Goal: Task Accomplishment & Management: Manage account settings

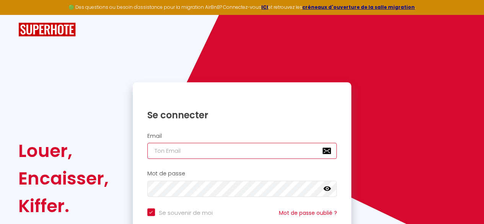
click at [183, 155] on input "email" at bounding box center [242, 151] width 190 height 16
type input "a"
checkbox input "true"
type input "au"
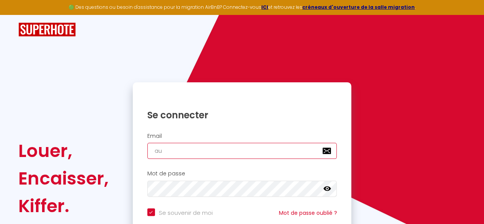
checkbox input "true"
type input "aur"
checkbox input "true"
type input "aure"
checkbox input "true"
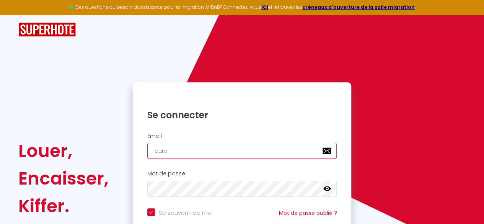
type input "aurel"
checkbox input "true"
type input "aureli"
checkbox input "true"
type input "aurelie"
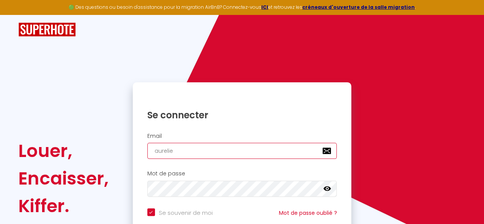
checkbox input "true"
type input "aurelien"
checkbox input "true"
type input "aurelienq"
checkbox input "true"
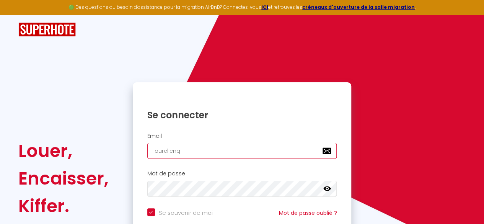
type input "aurelienqu"
checkbox input "true"
type input "aurelienque"
checkbox input "true"
type input "aurelienques"
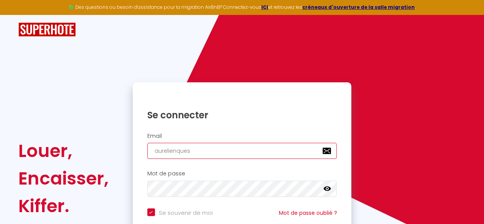
checkbox input "true"
type input "aurelienquesn"
checkbox input "true"
type input "aurelienquesny"
checkbox input "true"
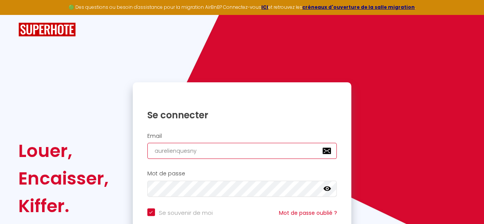
type input "aurelienquesn"
checkbox input "true"
type input "aurelienquesne"
checkbox input "true"
type input "aurelienquesney"
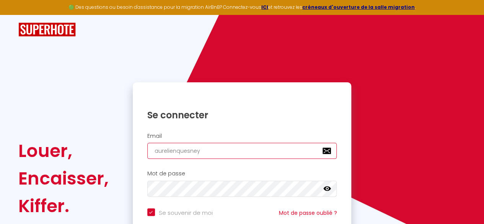
checkbox input "true"
type input "aurelienquesney@"
checkbox input "true"
type input "aurelienquesney@g"
checkbox input "true"
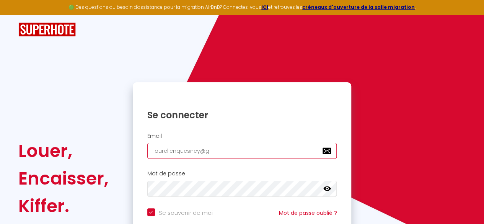
type input "aurelienquesney@gm"
checkbox input "true"
type input "aurelienquesney@gma"
checkbox input "true"
type input "aurelienquesney@gmai"
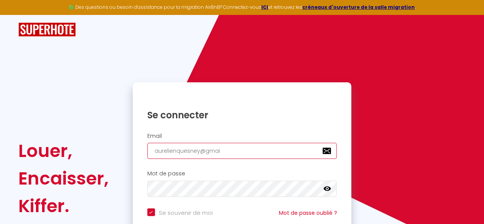
checkbox input "true"
type input "[EMAIL_ADDRESS]"
checkbox input "true"
type input "[EMAIL_ADDRESS]."
checkbox input "true"
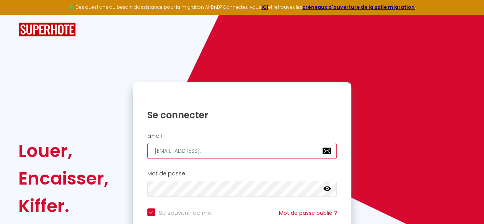
type input "aurelienquesney@gmail.c"
checkbox input "true"
type input "[EMAIL_ADDRESS][DOMAIN_NAME]"
checkbox input "true"
type input "[EMAIL_ADDRESS][DOMAIN_NAME]"
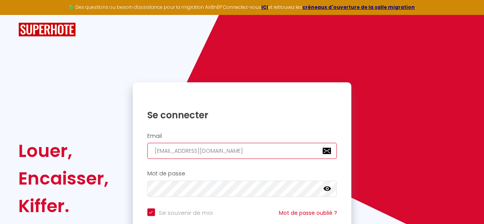
checkbox input "true"
type input "[EMAIL_ADDRESS][DOMAIN_NAME]"
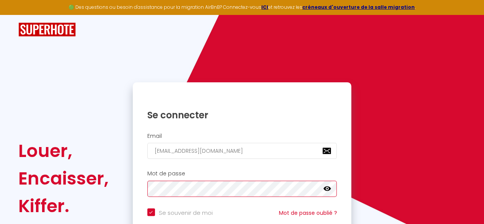
checkbox input "true"
